Goal: Task Accomplishment & Management: Complete application form

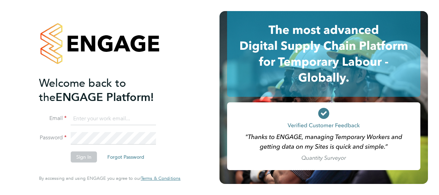
click at [116, 120] on input at bounding box center [113, 118] width 85 height 12
type input "nmeri.kk50@gmail.com"
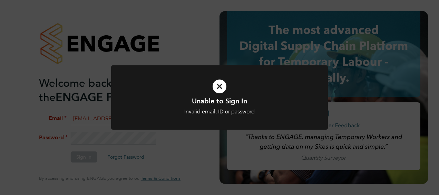
click at [218, 87] on icon at bounding box center [219, 86] width 179 height 27
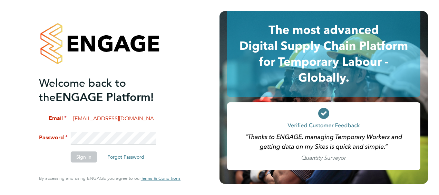
click at [59, 129] on fieldset "Email nmeri.kk50@gmail.com Password Sign In Forgot Password" at bounding box center [106, 140] width 135 height 56
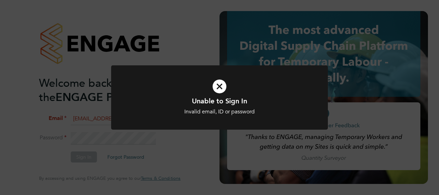
click at [217, 86] on icon at bounding box center [219, 86] width 179 height 27
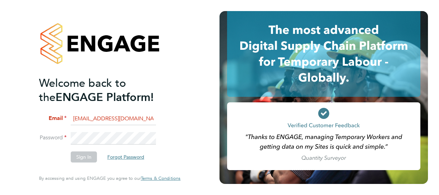
click at [126, 155] on button "Forgot Password" at bounding box center [126, 156] width 48 height 11
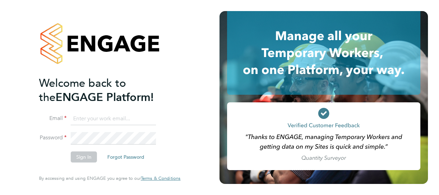
click at [127, 118] on input at bounding box center [113, 118] width 85 height 12
type input "nmeri.kk50@gmail.com"
click at [124, 156] on button "Forgot Password" at bounding box center [126, 156] width 48 height 11
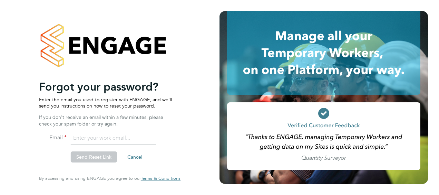
click at [86, 138] on input "email" at bounding box center [113, 138] width 85 height 12
type input "nmeri.kk50@gmail.com"
click at [90, 156] on button "Send Reset Link" at bounding box center [94, 156] width 46 height 11
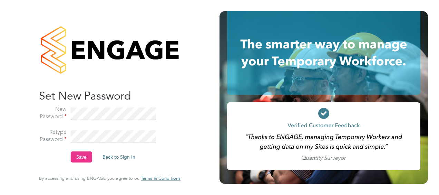
click at [76, 155] on button "Save" at bounding box center [81, 156] width 21 height 11
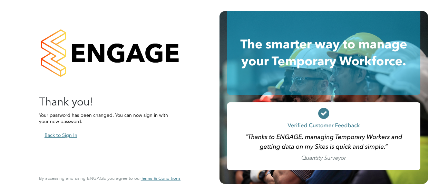
click at [66, 135] on button "Back to Sign In" at bounding box center [61, 134] width 44 height 11
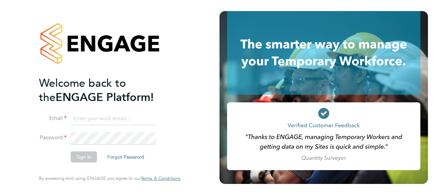
click at [112, 120] on input at bounding box center [113, 118] width 85 height 12
click at [104, 121] on input at bounding box center [113, 118] width 85 height 12
type input "nmeri.kk50@gmail.com"
click at [82, 154] on button "Sign In" at bounding box center [84, 156] width 26 height 11
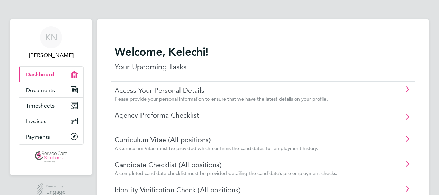
click at [63, 74] on link "Current page: Dashboard" at bounding box center [51, 74] width 64 height 15
click at [55, 105] on link "Timesheets" at bounding box center [51, 105] width 64 height 15
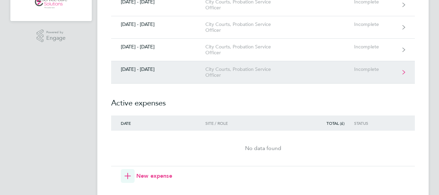
scroll to position [104, 0]
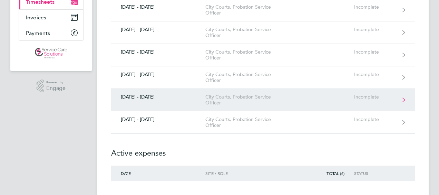
click at [403, 100] on icon at bounding box center [403, 99] width 3 height 5
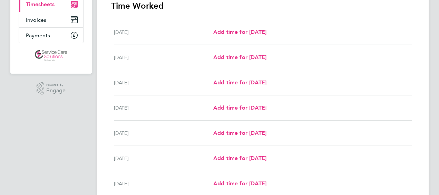
scroll to position [35, 0]
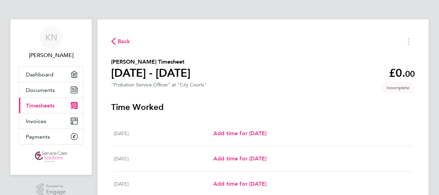
click at [116, 42] on span "Back" at bounding box center [120, 41] width 19 height 7
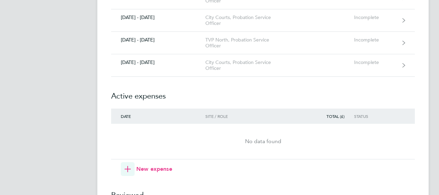
scroll to position [207, 0]
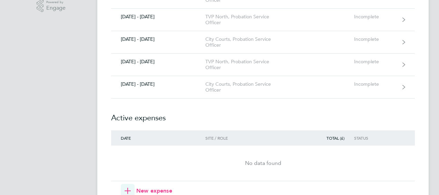
scroll to position [173, 0]
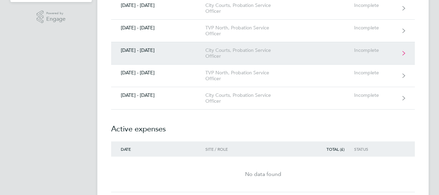
click at [394, 55] on link "[DATE] - [DATE] City Courts, Probation Service Officer Incomplete" at bounding box center [263, 53] width 304 height 22
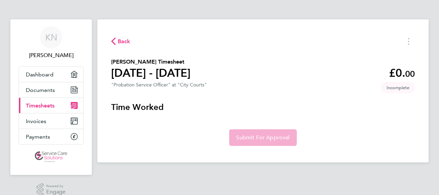
click at [117, 41] on span "Back" at bounding box center [120, 41] width 19 height 7
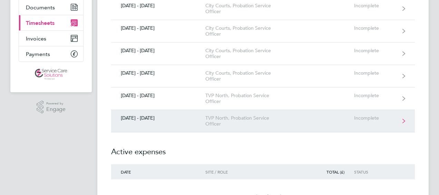
scroll to position [104, 0]
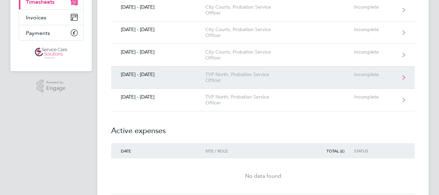
click at [381, 73] on div "Incomplete" at bounding box center [375, 74] width 42 height 6
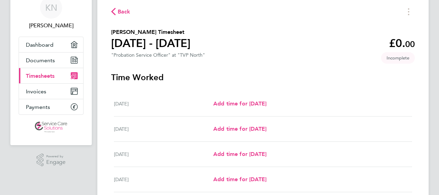
scroll to position [69, 0]
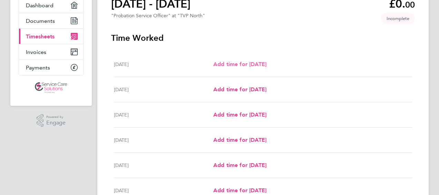
click at [233, 62] on span "Add time for [DATE]" at bounding box center [239, 64] width 53 height 7
select select "30"
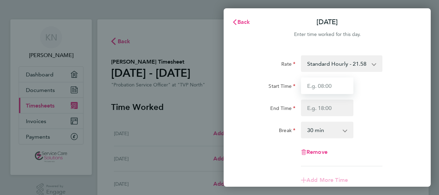
click at [324, 86] on input "Start Time" at bounding box center [327, 85] width 52 height 17
type input "10:30"
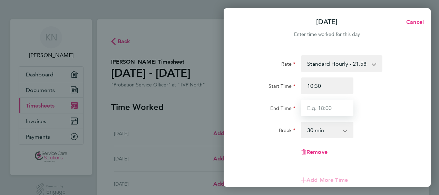
click at [330, 111] on input "End Time" at bounding box center [327, 107] width 52 height 17
drag, startPoint x: 322, startPoint y: 107, endPoint x: 335, endPoint y: 104, distance: 14.0
click at [323, 107] on input "End Time" at bounding box center [327, 107] width 52 height 17
type input "16:00"
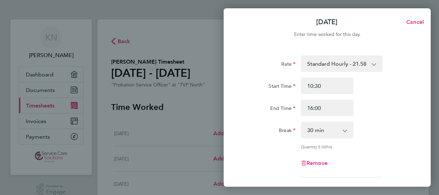
drag, startPoint x: 365, startPoint y: 136, endPoint x: 353, endPoint y: 131, distance: 13.9
click at [365, 136] on div "Break 0 min 15 min 30 min 45 min 60 min 75 min 90 min" at bounding box center [327, 129] width 174 height 17
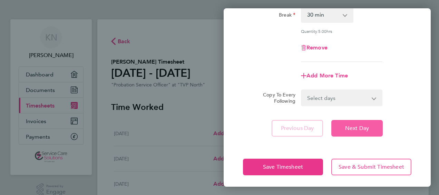
scroll to position [117, 0]
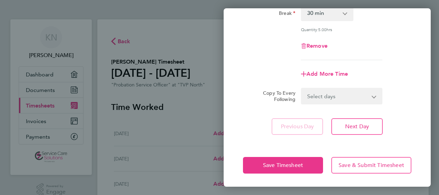
click at [343, 96] on select "Select days Day Weekday (Mon-Fri) Weekend (Sat-Sun) [DATE] [DATE] [DATE] [DATE]…" at bounding box center [338, 95] width 72 height 15
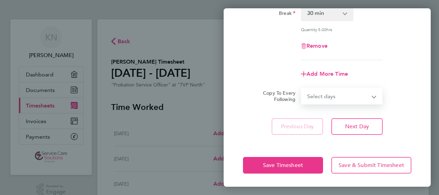
select select "WEEKDAY"
click at [302, 88] on select "Select days Day Weekday (Mon-Fri) Weekend (Sat-Sun) [DATE] [DATE] [DATE] [DATE]…" at bounding box center [338, 95] width 72 height 15
select select "[DATE]"
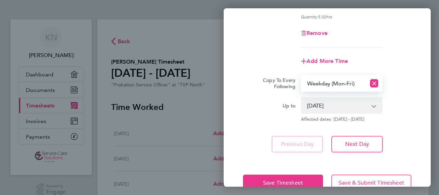
scroll to position [147, 0]
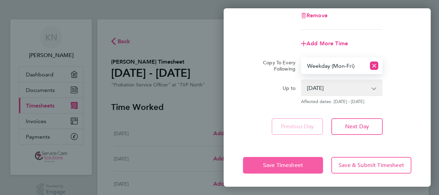
click at [271, 165] on span "Save Timesheet" at bounding box center [283, 164] width 40 height 7
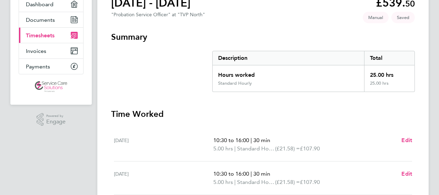
scroll to position [173, 0]
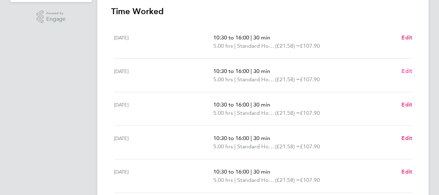
click at [409, 69] on span "Edit" at bounding box center [406, 71] width 11 height 7
select select "30"
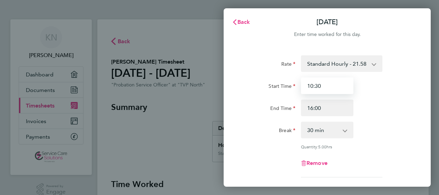
click at [320, 86] on input "10:30" at bounding box center [327, 85] width 52 height 17
click at [311, 84] on input "10:00" at bounding box center [327, 85] width 52 height 17
type input "11:00"
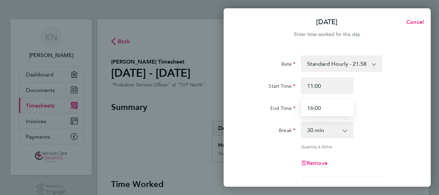
drag, startPoint x: 312, startPoint y: 108, endPoint x: 320, endPoint y: 106, distance: 7.7
click at [313, 108] on input "16:00" at bounding box center [327, 107] width 52 height 17
type input "14:00"
click at [341, 128] on select "0 min 15 min 30 min 45 min 60 min 75 min 90 min" at bounding box center [323, 129] width 43 height 15
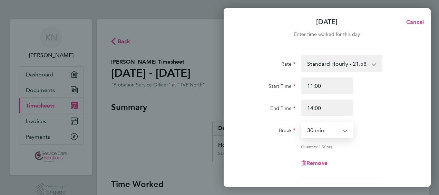
select select "0"
click at [302, 122] on select "0 min 15 min 30 min 45 min 60 min 75 min 90 min" at bounding box center [323, 129] width 43 height 15
drag, startPoint x: 256, startPoint y: 157, endPoint x: 266, endPoint y: 153, distance: 10.8
click at [257, 156] on div "Remove" at bounding box center [327, 163] width 174 height 17
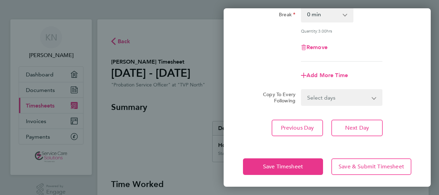
scroll to position [117, 0]
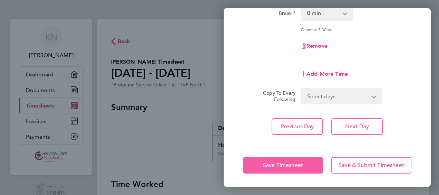
click at [291, 164] on span "Save Timesheet" at bounding box center [283, 164] width 40 height 7
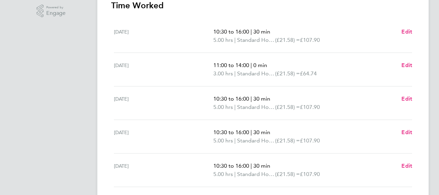
scroll to position [173, 0]
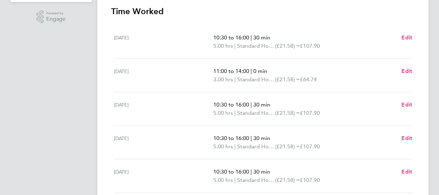
click at [227, 104] on span "10:30 to 16:00" at bounding box center [231, 104] width 36 height 7
click at [404, 104] on span "Edit" at bounding box center [406, 104] width 11 height 7
select select "30"
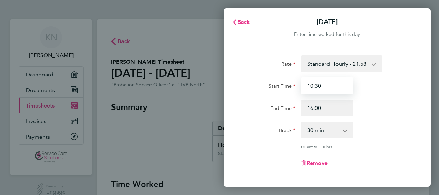
click at [321, 84] on input "10:30" at bounding box center [327, 85] width 52 height 17
type input "1"
type input "09:30"
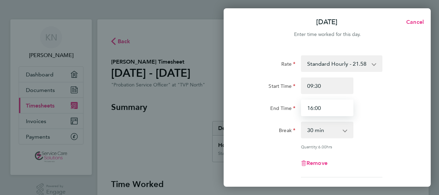
click at [313, 109] on input "16:00" at bounding box center [327, 107] width 52 height 17
type input "17:00"
click at [383, 115] on div "End Time 17:00" at bounding box center [327, 107] width 174 height 17
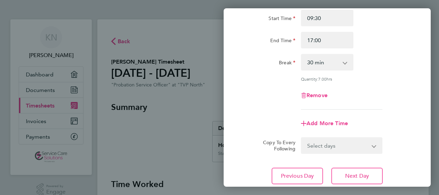
scroll to position [117, 0]
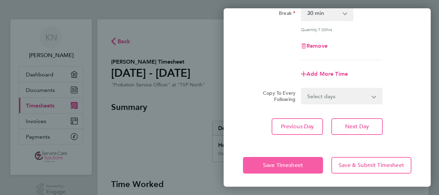
drag, startPoint x: 304, startPoint y: 167, endPoint x: 308, endPoint y: 157, distance: 10.2
click at [304, 166] on button "Save Timesheet" at bounding box center [283, 165] width 80 height 17
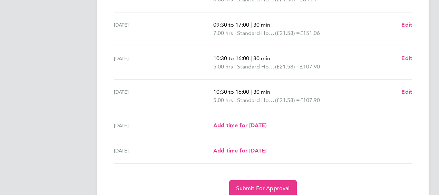
scroll to position [242, 0]
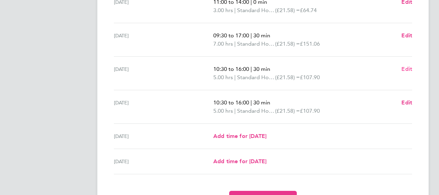
click at [406, 68] on span "Edit" at bounding box center [406, 69] width 11 height 7
select select "30"
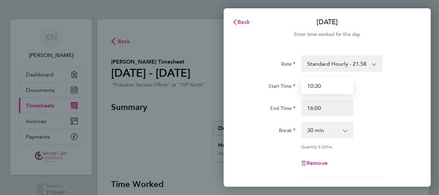
click at [313, 85] on input "10:30" at bounding box center [327, 85] width 52 height 17
click at [320, 87] on input "10:30" at bounding box center [327, 85] width 52 height 17
type input "1"
type input "09:00"
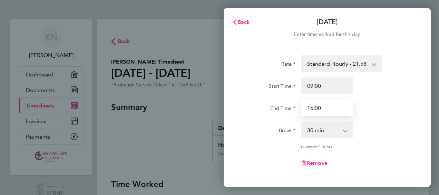
click at [313, 109] on input "16:00" at bounding box center [327, 107] width 52 height 17
type input "17:00"
click at [252, 145] on div "Quantity: 6.50 hrs" at bounding box center [327, 147] width 174 height 6
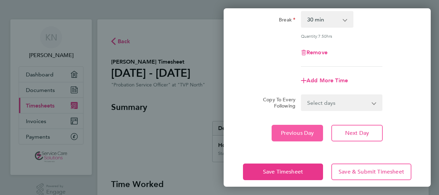
scroll to position [117, 0]
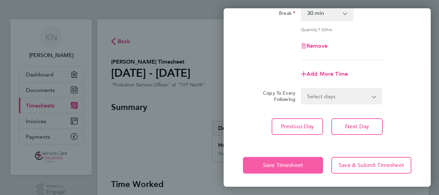
click at [282, 162] on span "Save Timesheet" at bounding box center [283, 164] width 40 height 7
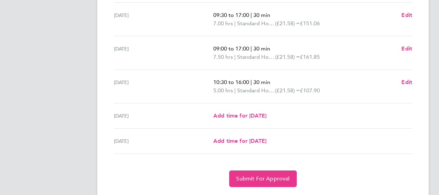
scroll to position [212, 0]
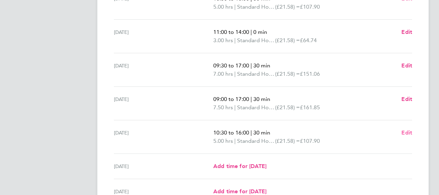
click at [404, 132] on span "Edit" at bounding box center [406, 132] width 11 height 7
select select "30"
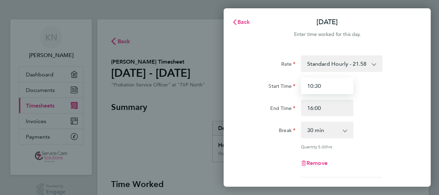
click at [314, 86] on input "10:30" at bounding box center [327, 85] width 52 height 17
type input ":"
type input "09:00"
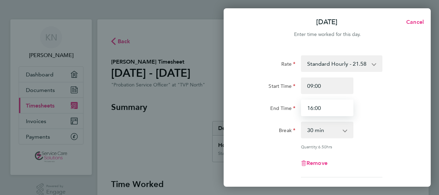
drag, startPoint x: 315, startPoint y: 109, endPoint x: 309, endPoint y: 111, distance: 5.8
click at [315, 109] on input "16:00" at bounding box center [327, 107] width 52 height 17
type input "17:00"
click at [396, 128] on div "Break 0 min 15 min 30 min 45 min 60 min 75 min 90 min" at bounding box center [327, 129] width 174 height 17
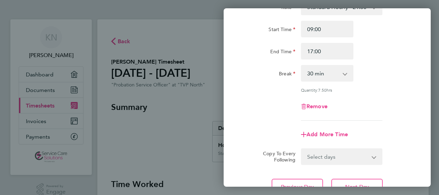
scroll to position [104, 0]
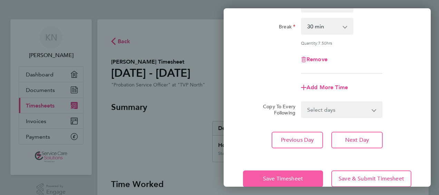
click at [287, 177] on span "Save Timesheet" at bounding box center [283, 178] width 40 height 7
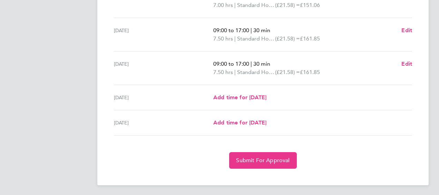
scroll to position [281, 0]
click at [279, 154] on button "Submit For Approval" at bounding box center [262, 159] width 67 height 17
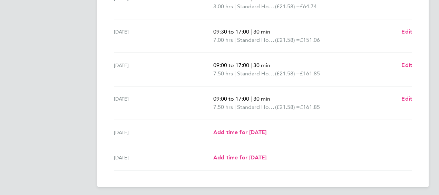
scroll to position [247, 0]
